Goal: Browse casually

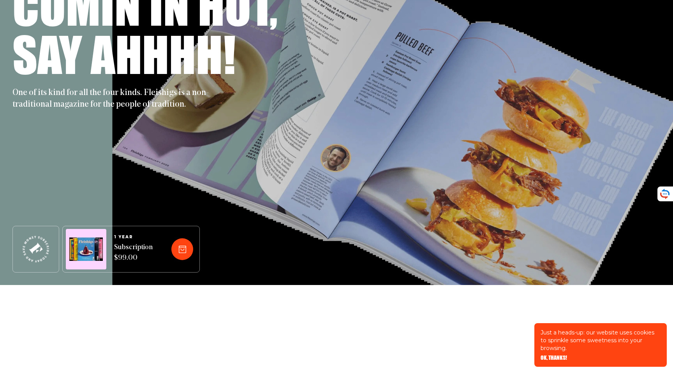
scroll to position [212, 0]
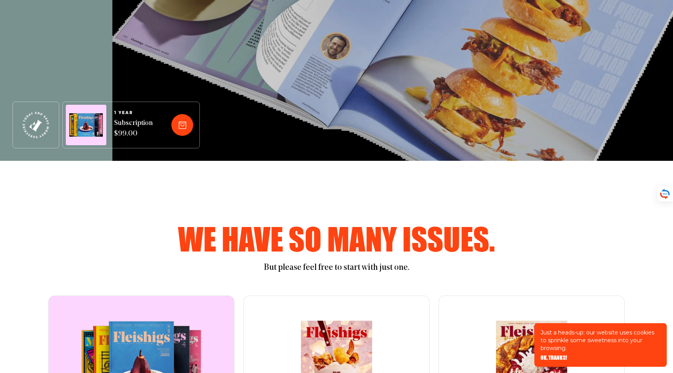
click at [550, 355] on span "OK, THANKS!" at bounding box center [554, 352] width 26 height 5
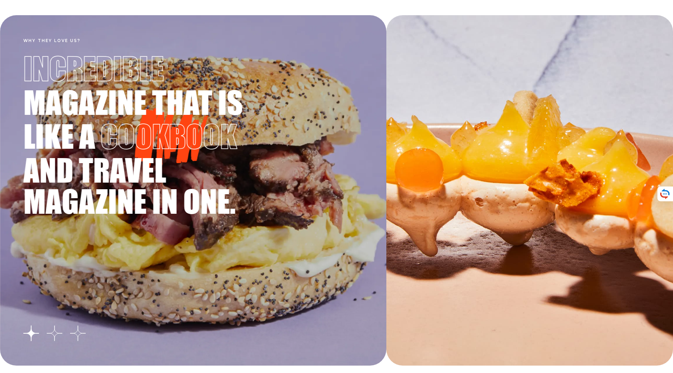
scroll to position [1350, 0]
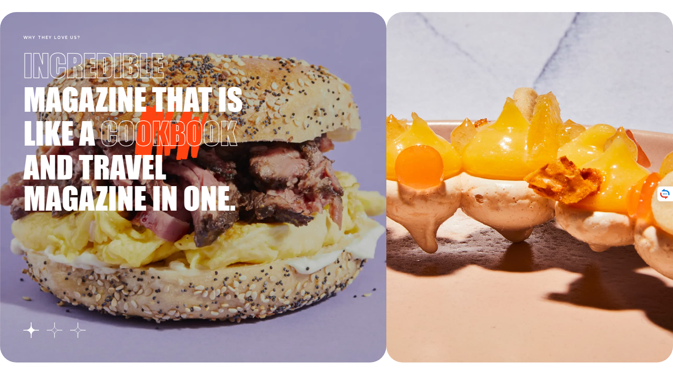
click at [55, 326] on button "Go to slide 2" at bounding box center [55, 331] width 16 height 16
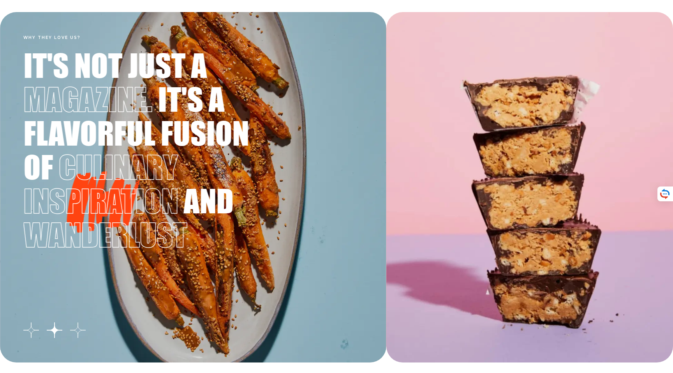
click at [77, 330] on button "Go to slide 3" at bounding box center [78, 331] width 16 height 16
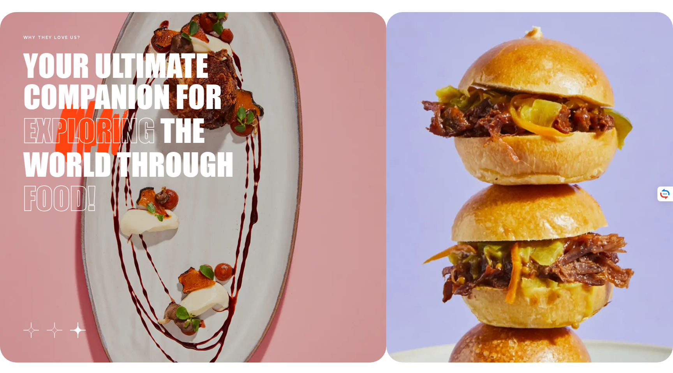
click at [56, 331] on button "Go to slide 2" at bounding box center [55, 331] width 16 height 16
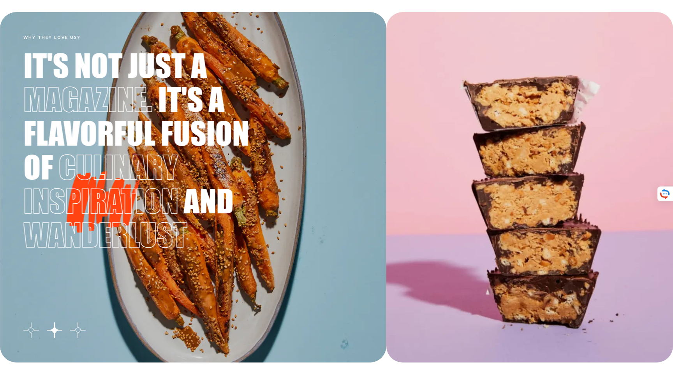
click at [32, 333] on button "Go to slide 1" at bounding box center [31, 331] width 16 height 16
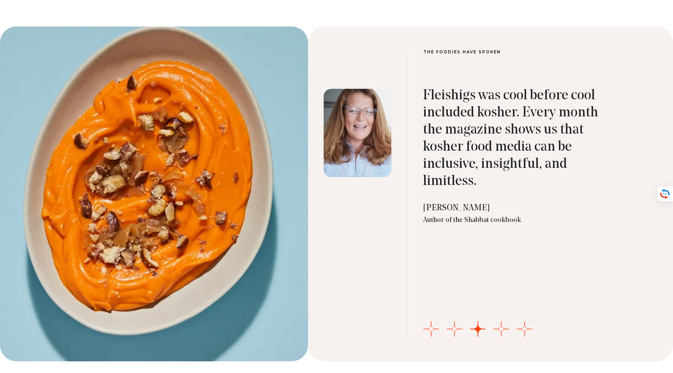
scroll to position [2552, 0]
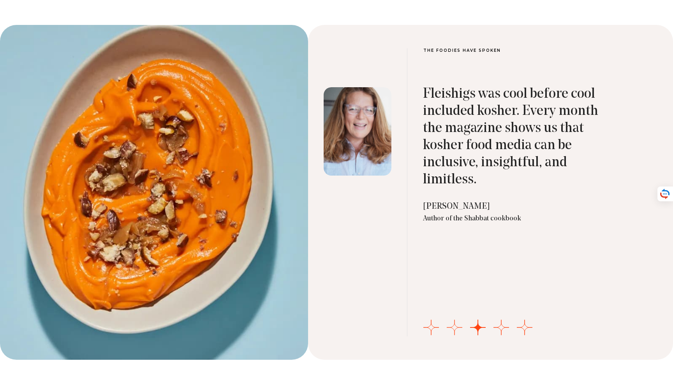
click at [453, 327] on button "Go to slide 2" at bounding box center [455, 328] width 16 height 16
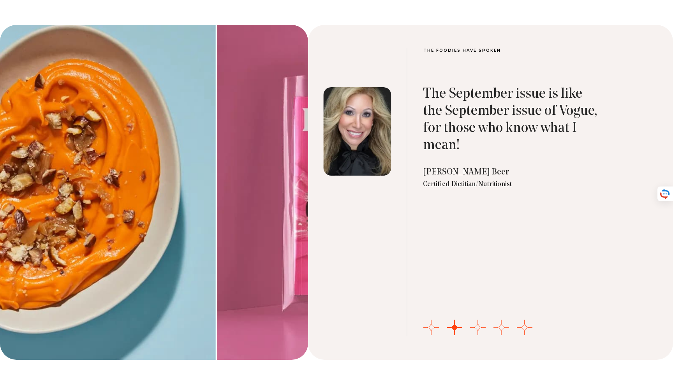
click at [495, 326] on button "Go to slide 4" at bounding box center [501, 328] width 16 height 16
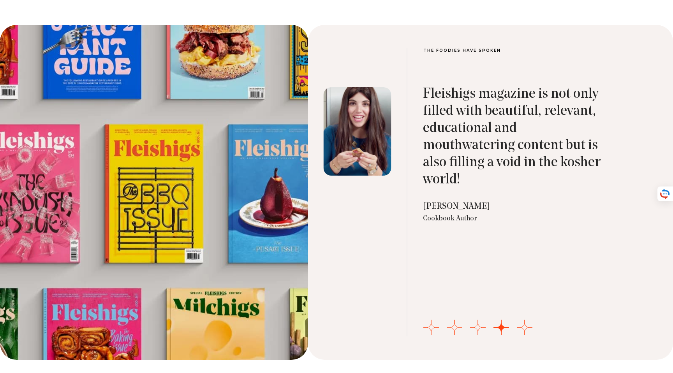
click at [447, 326] on button "Go to slide 2" at bounding box center [455, 328] width 16 height 16
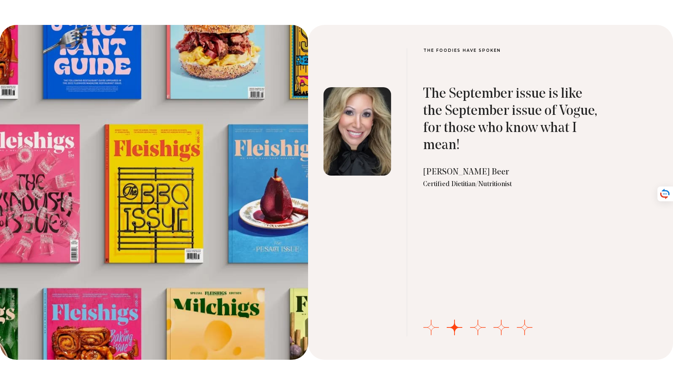
click at [433, 326] on button "Go to slide 1" at bounding box center [431, 328] width 16 height 16
